Goal: Information Seeking & Learning: Learn about a topic

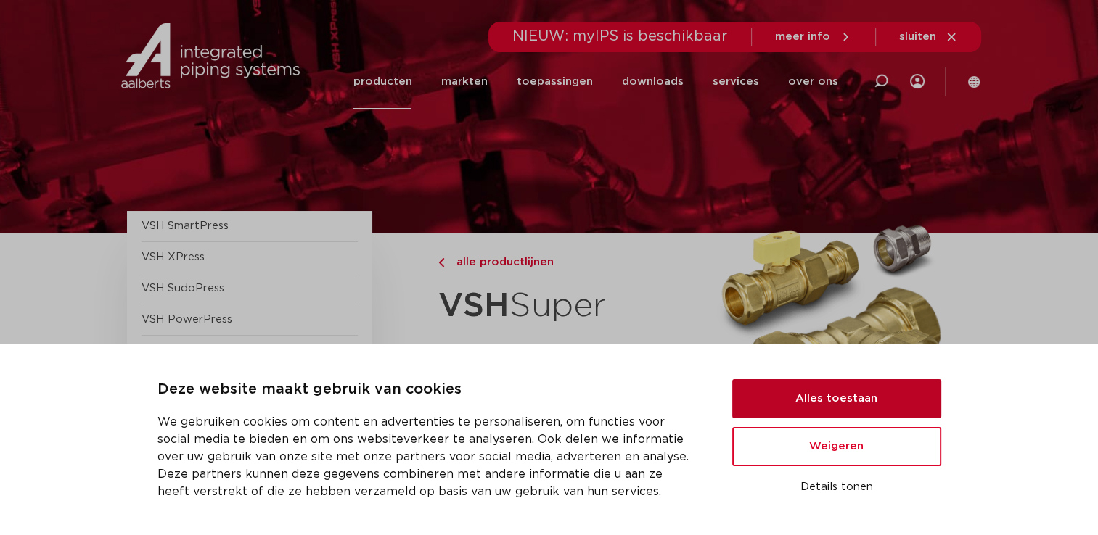
click at [841, 407] on button "Alles toestaan" at bounding box center [836, 398] width 209 height 39
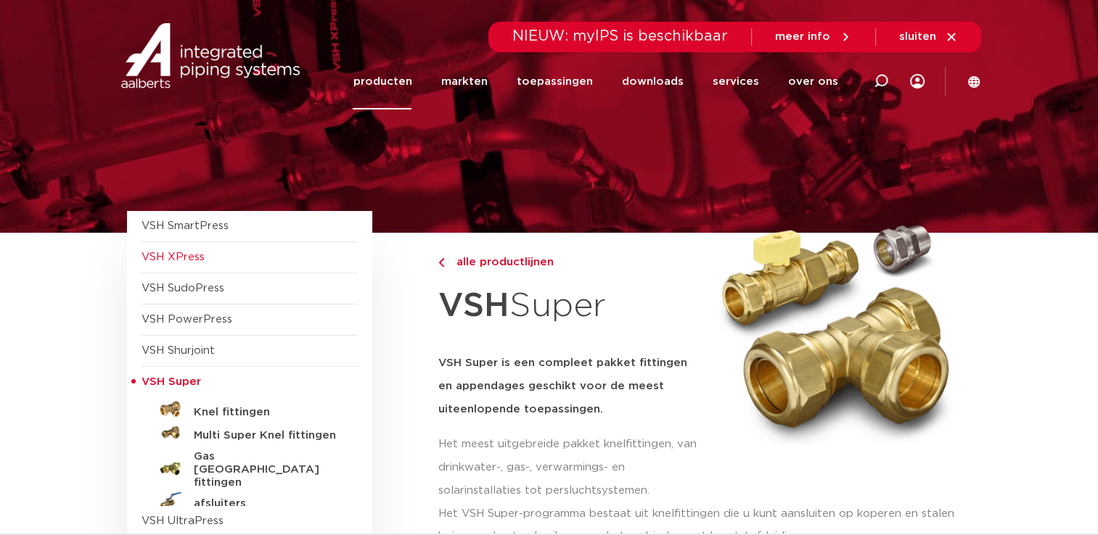
click at [189, 257] on span "VSH XPress" at bounding box center [172, 257] width 63 height 11
click at [174, 314] on span "VSH PowerPress" at bounding box center [186, 319] width 91 height 11
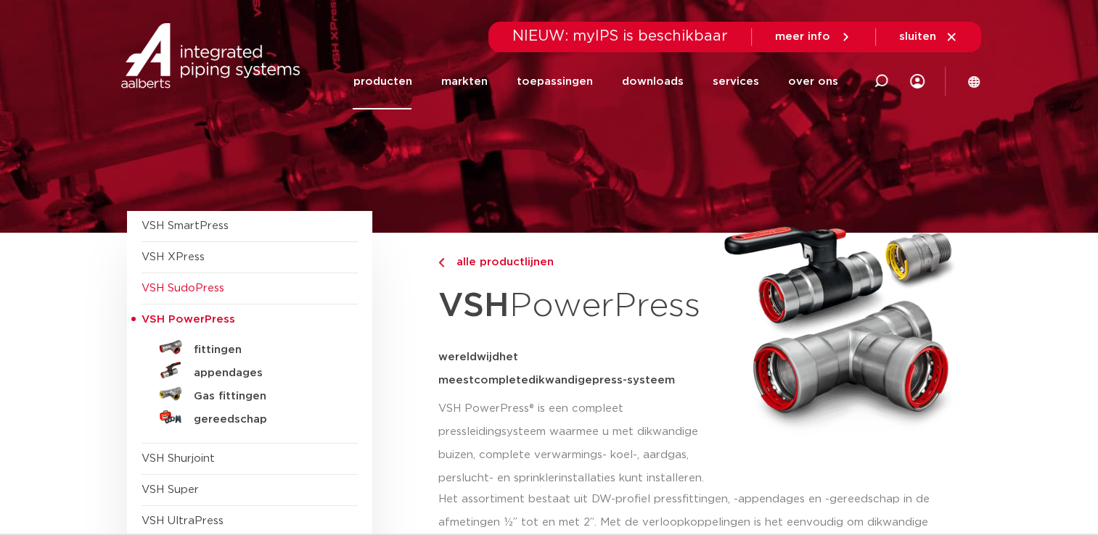
click at [202, 292] on span "VSH SudoPress" at bounding box center [182, 288] width 83 height 11
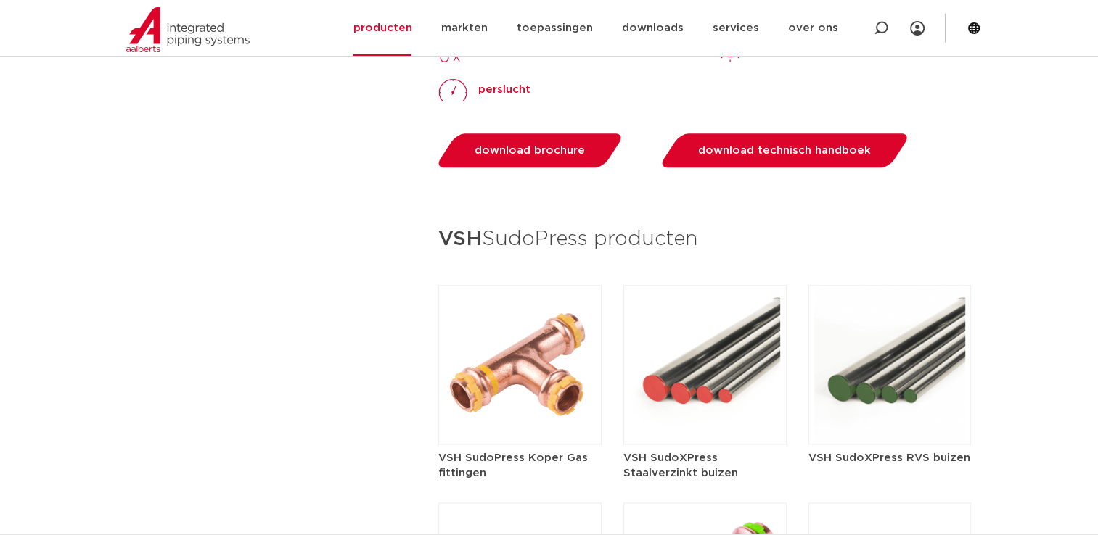
scroll to position [1596, 0]
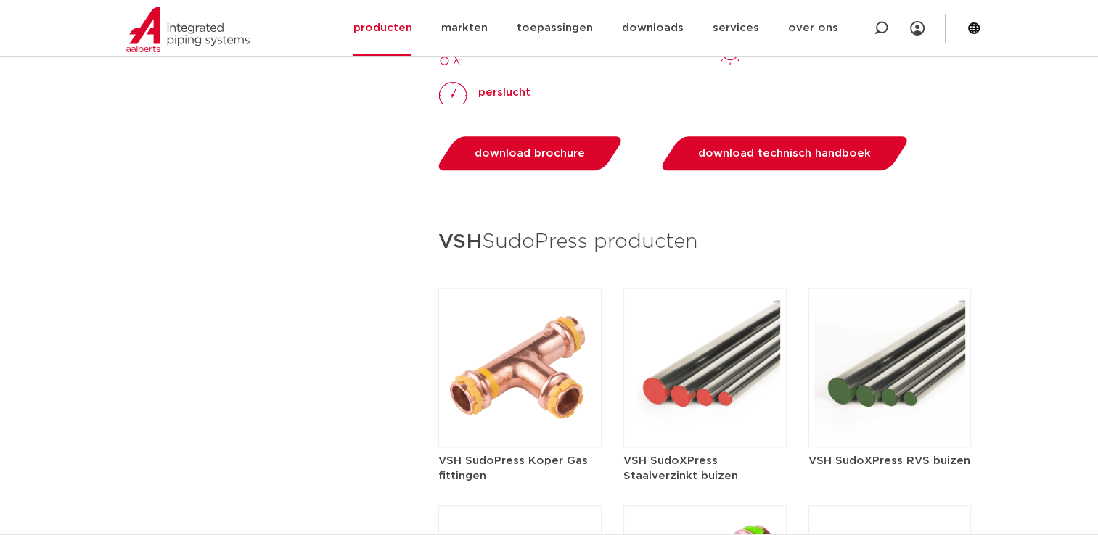
click at [690, 393] on img at bounding box center [704, 368] width 163 height 160
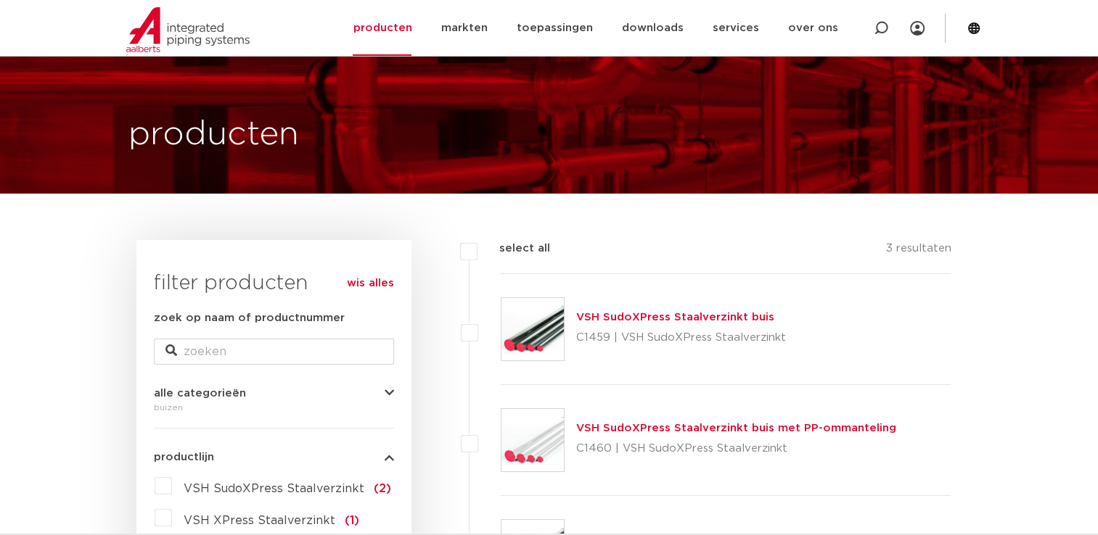
scroll to position [73, 0]
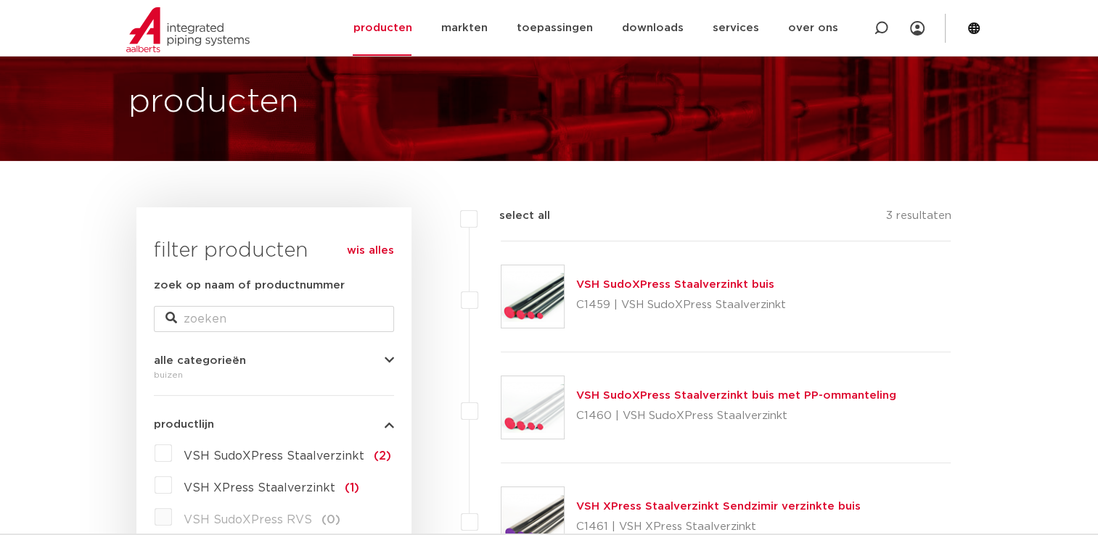
click at [679, 283] on link "VSH SudoXPress Staalverzinkt buis" at bounding box center [675, 284] width 198 height 11
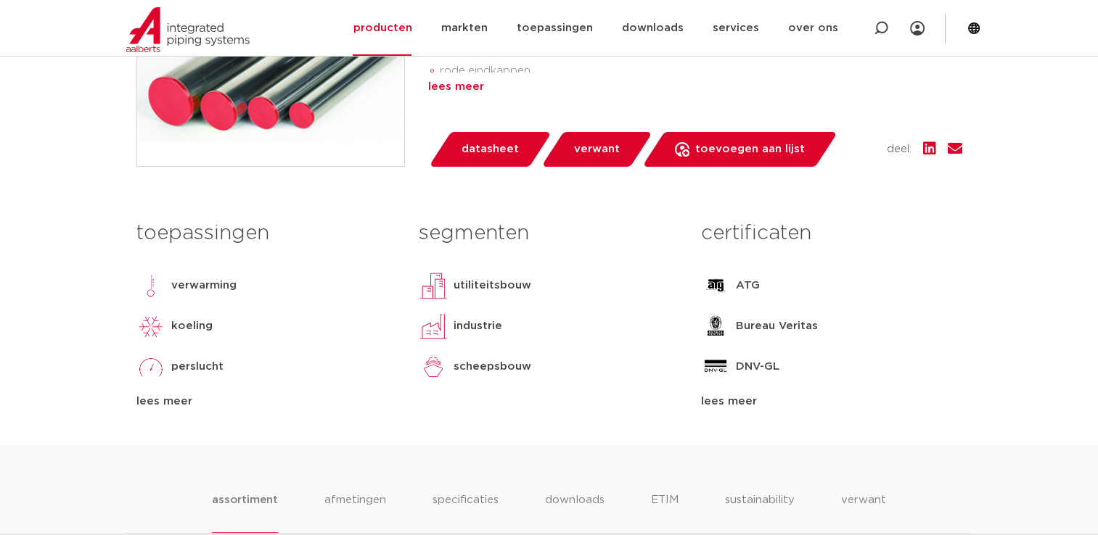
scroll to position [508, 0]
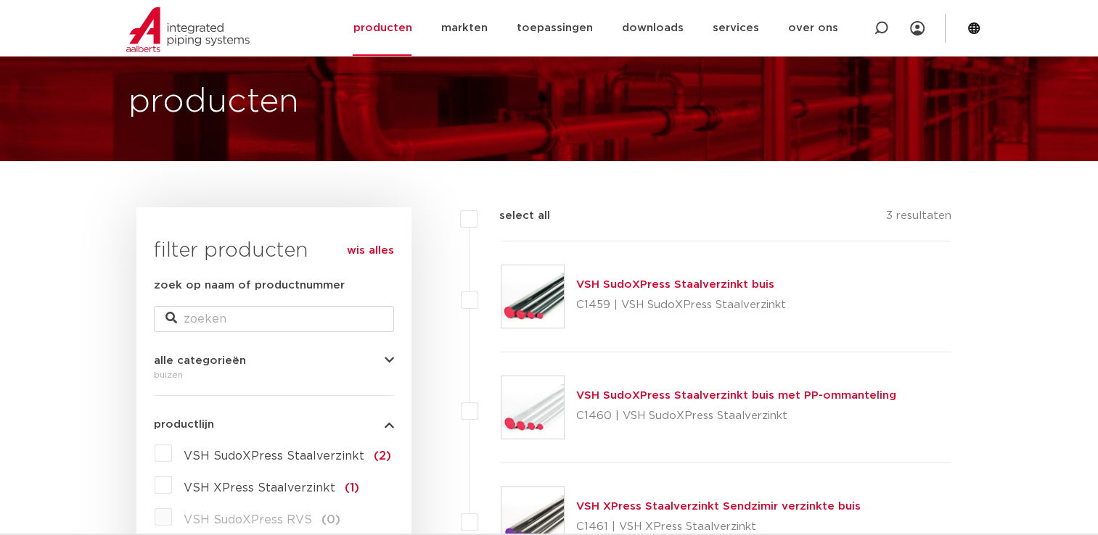
scroll to position [73, 0]
click at [612, 283] on link "VSH SudoXPress Staalverzinkt buis" at bounding box center [675, 284] width 198 height 11
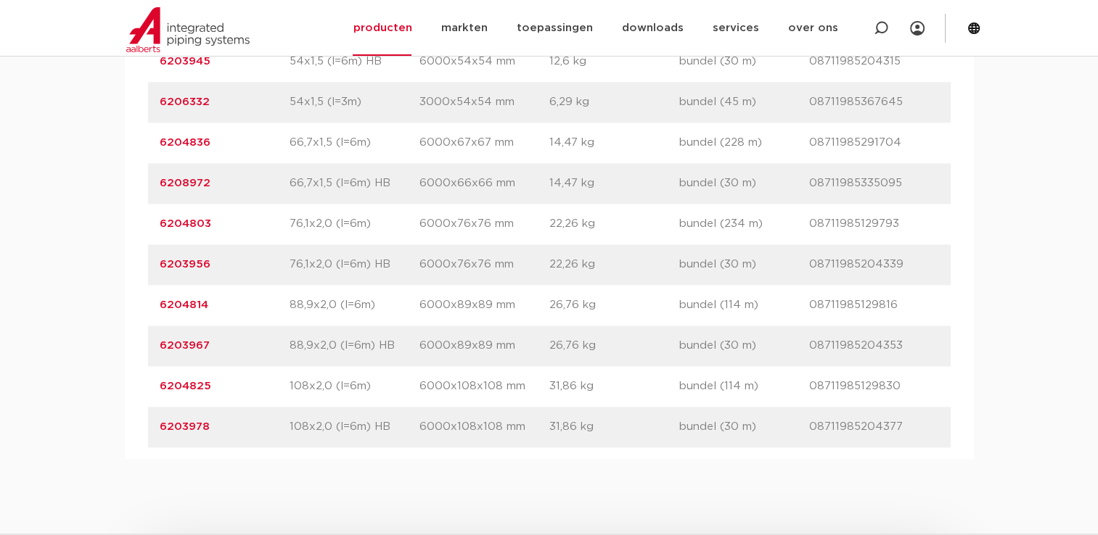
scroll to position [1959, 0]
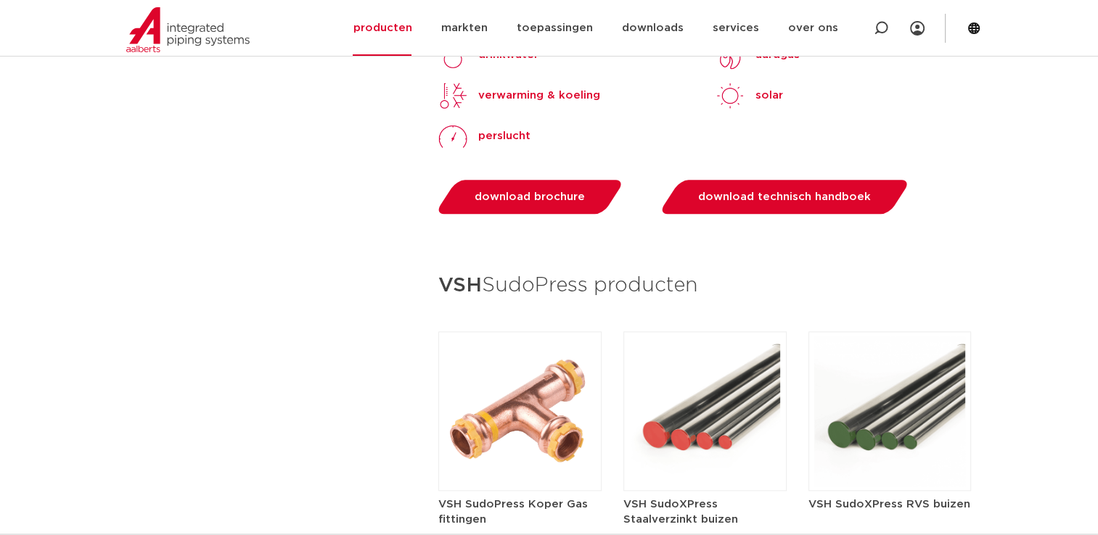
scroll to position [1451, 0]
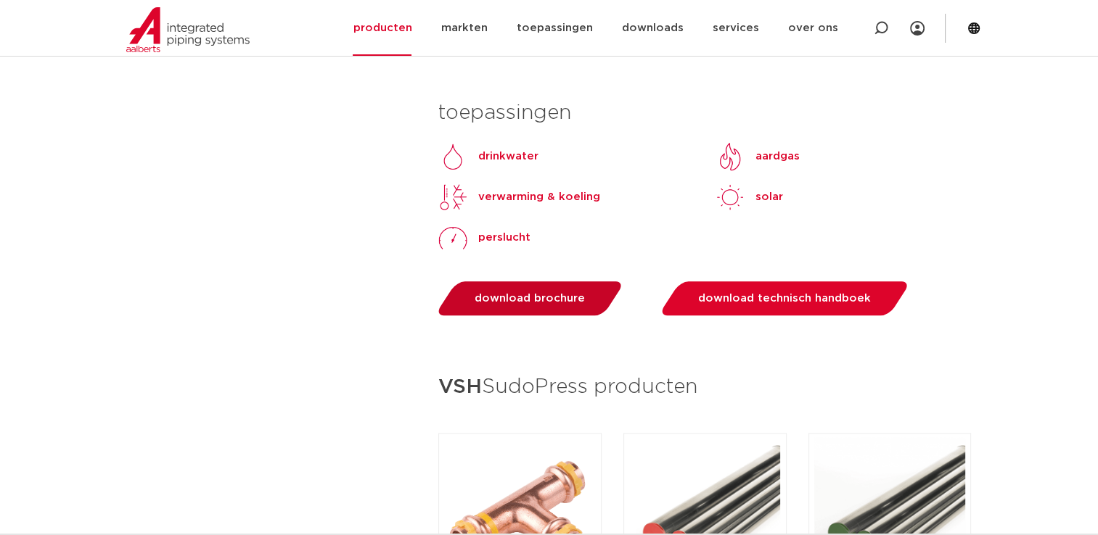
click at [534, 293] on span "download brochure" at bounding box center [529, 298] width 110 height 11
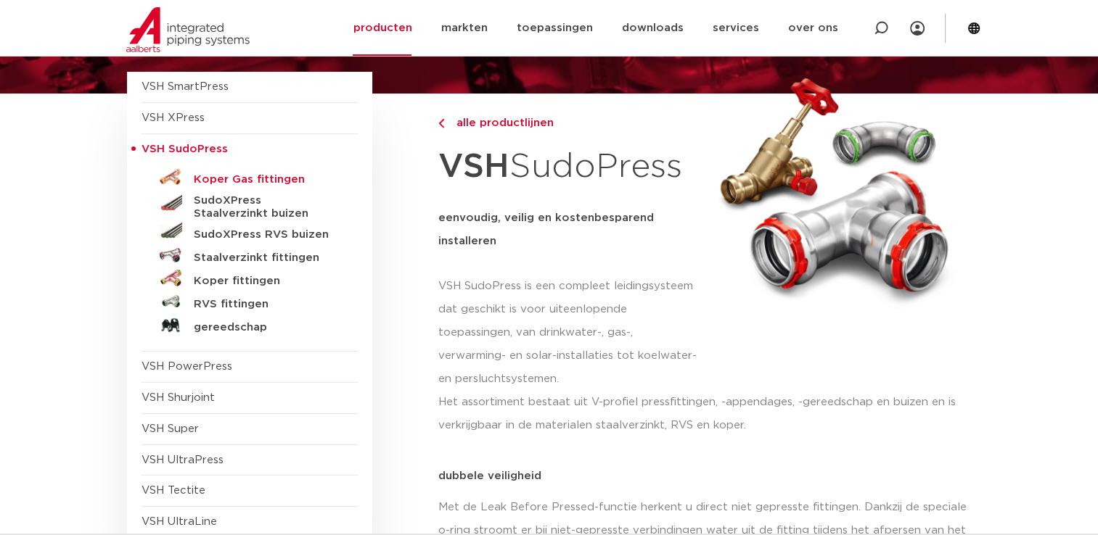
scroll to position [145, 0]
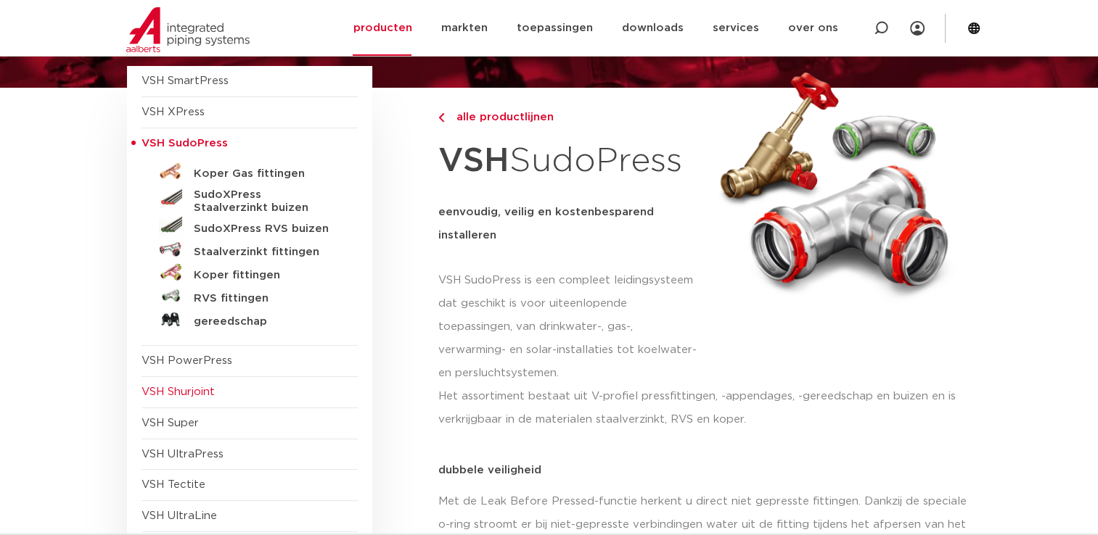
click at [209, 387] on span "VSH Shurjoint" at bounding box center [177, 392] width 73 height 11
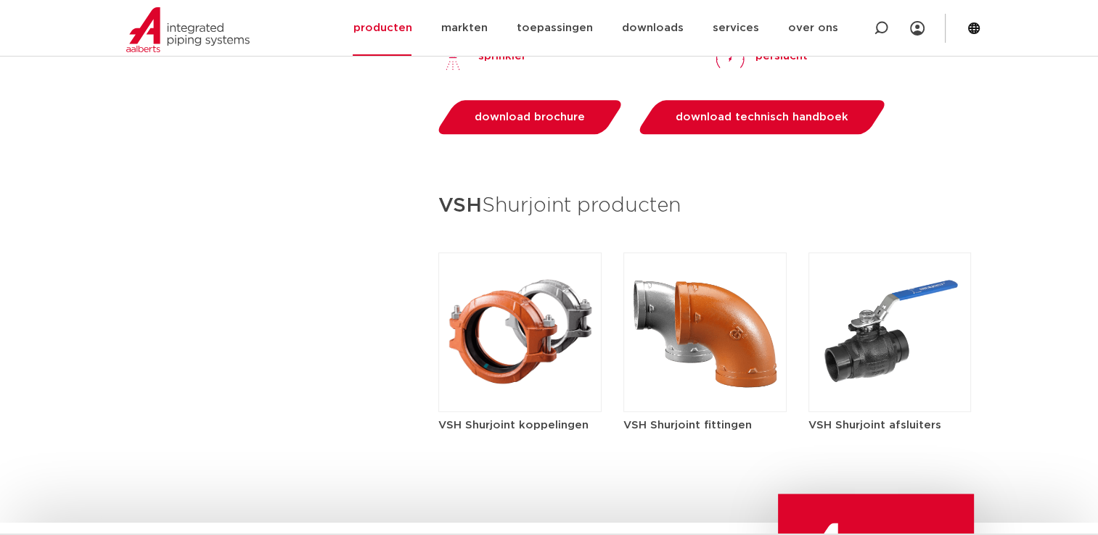
scroll to position [1524, 0]
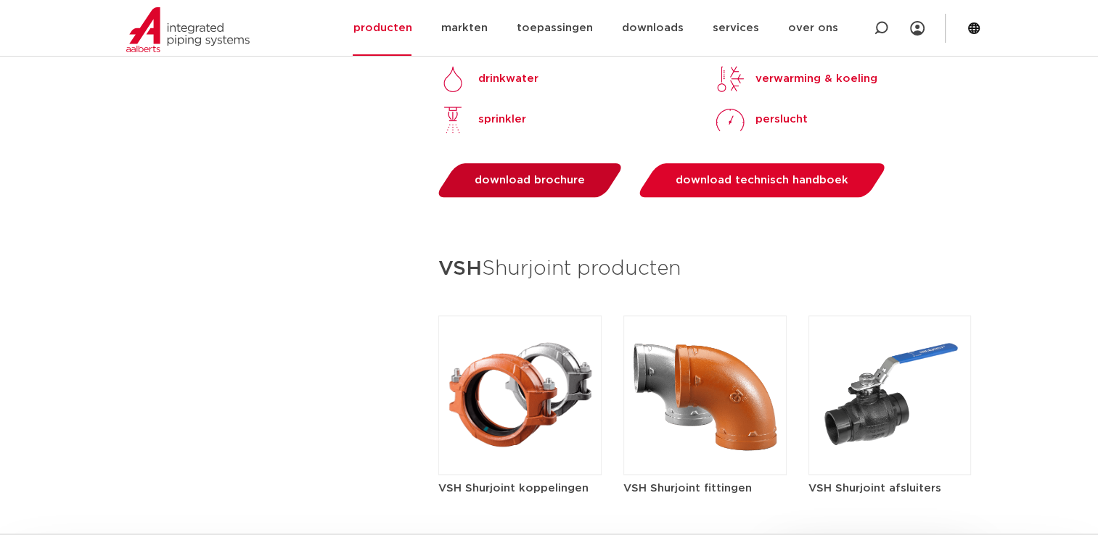
click at [555, 178] on span "download brochure" at bounding box center [529, 180] width 110 height 11
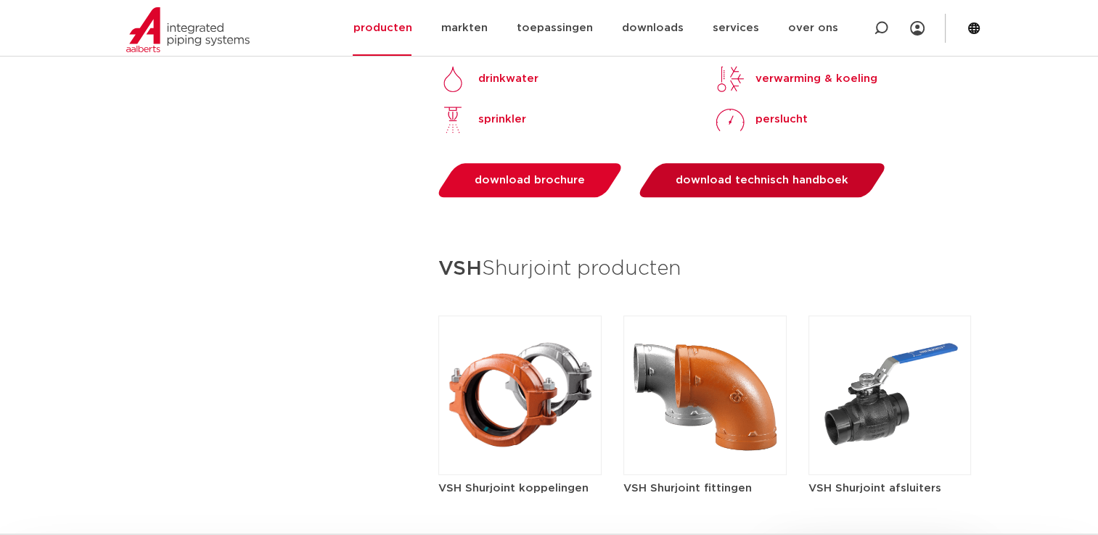
click at [766, 190] on link "download technisch handboek" at bounding box center [762, 180] width 253 height 34
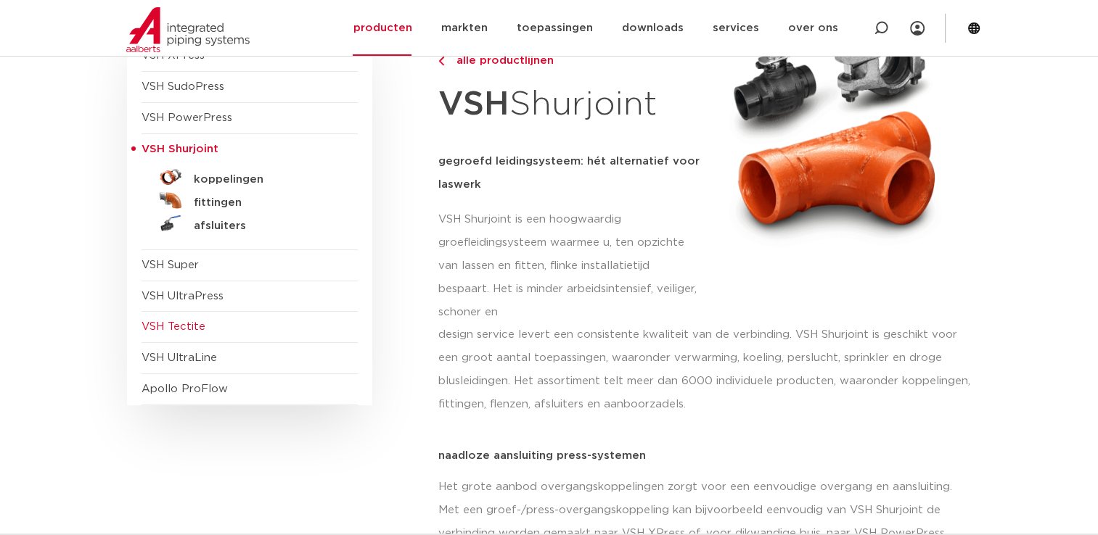
scroll to position [218, 0]
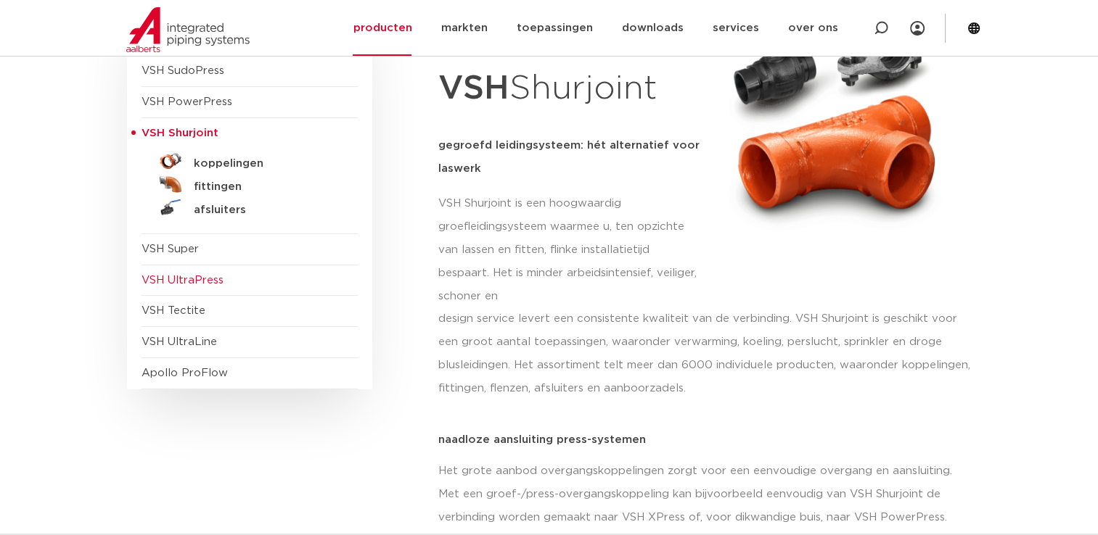
click at [208, 275] on span "VSH UltraPress" at bounding box center [182, 280] width 82 height 11
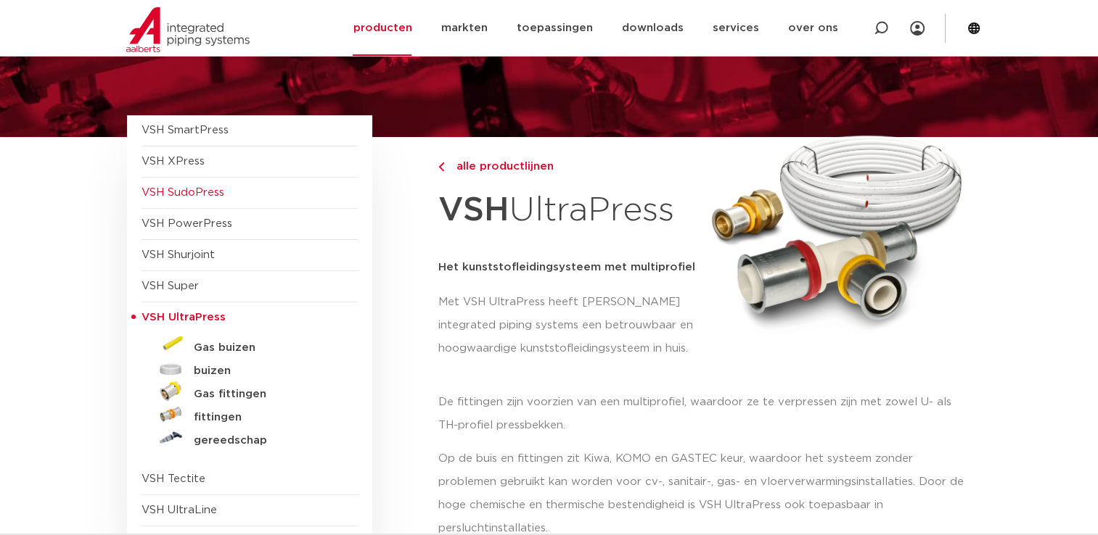
scroll to position [145, 0]
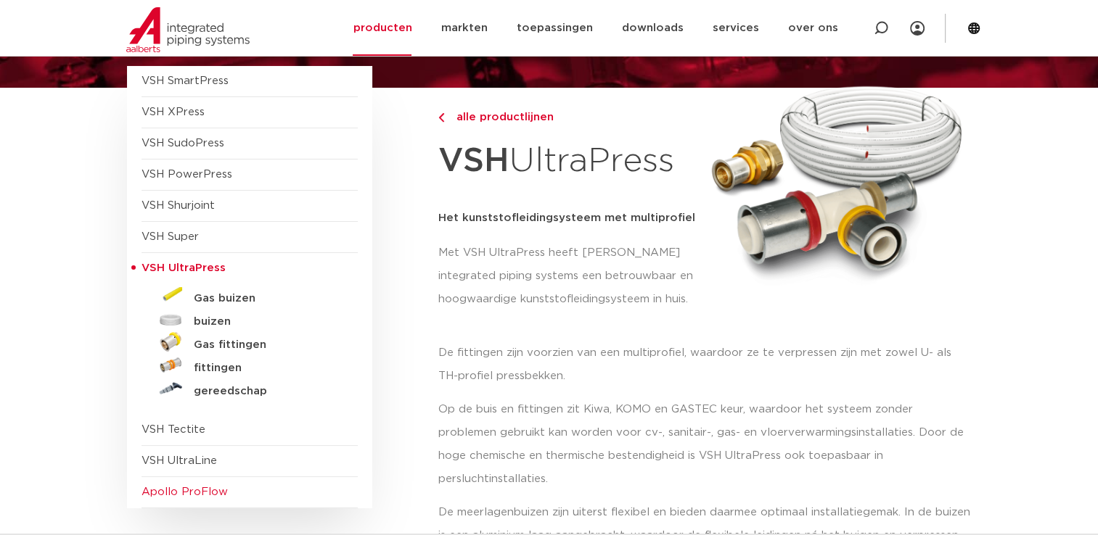
click at [207, 488] on span "Apollo ProFlow" at bounding box center [184, 492] width 86 height 11
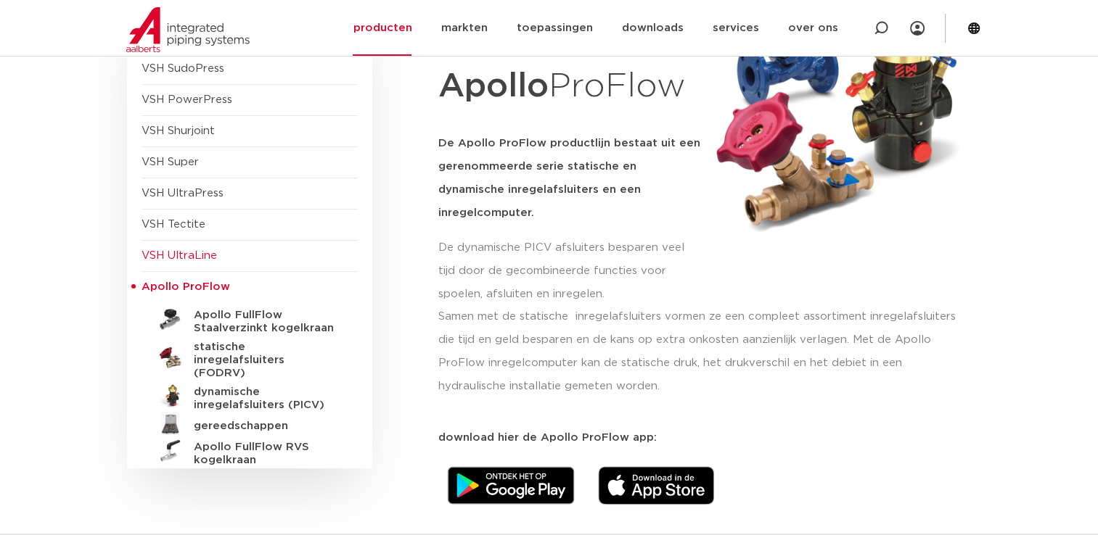
scroll to position [218, 0]
